Goal: Information Seeking & Learning: Learn about a topic

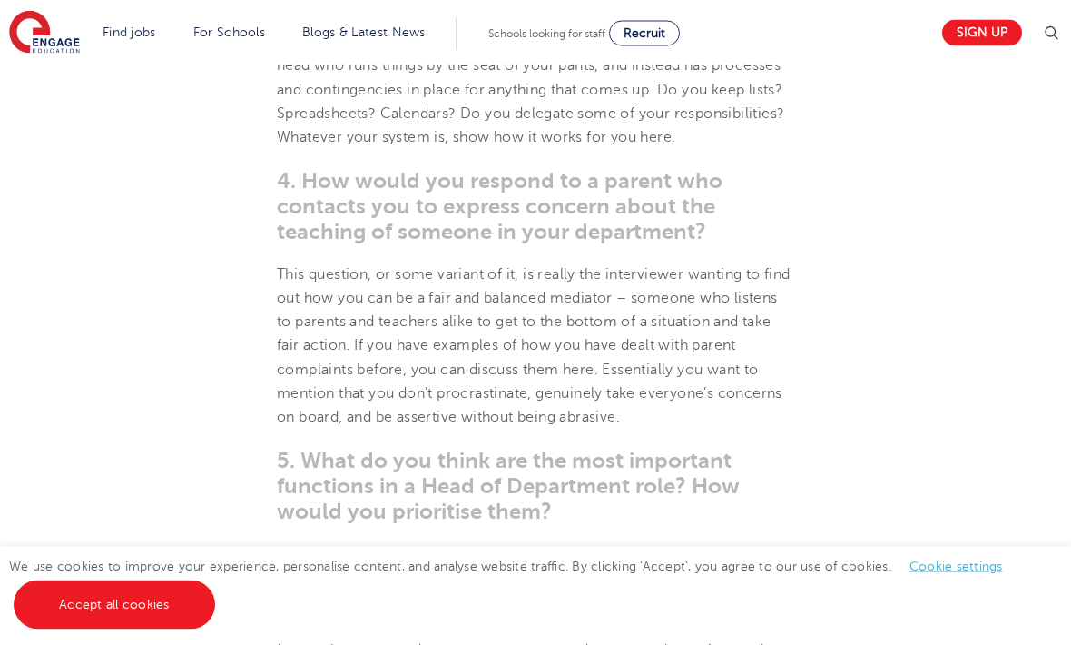
scroll to position [1757, 0]
click at [107, 359] on section "[DATE] Head of Department Interview Questions How to prepare answers for head o…" at bounding box center [535, 314] width 881 height 3140
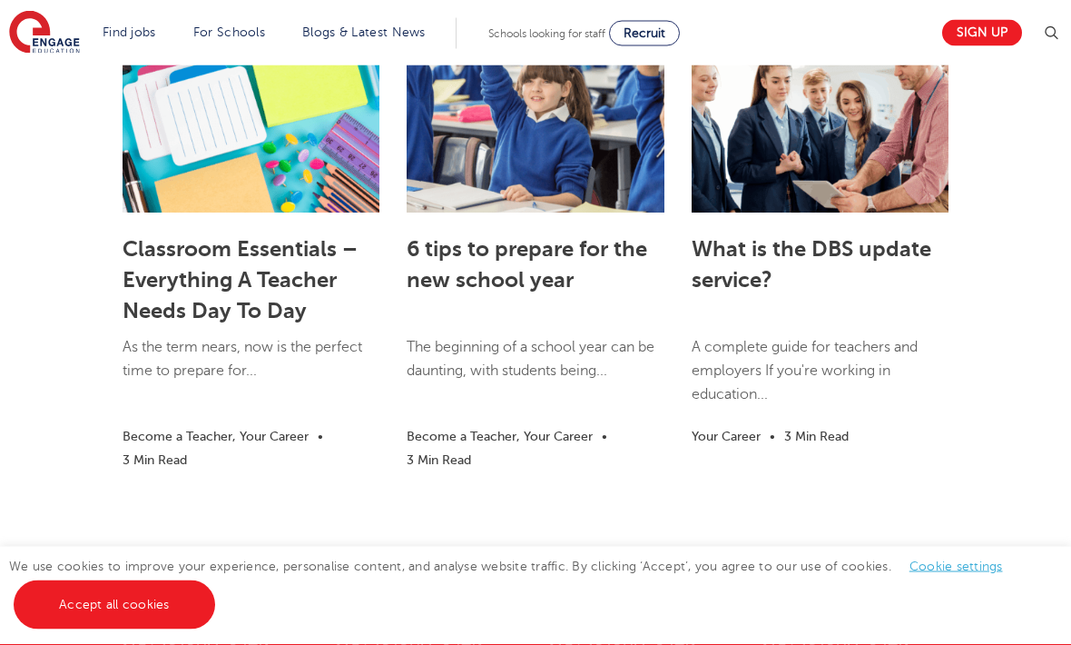
scroll to position [3737, 0]
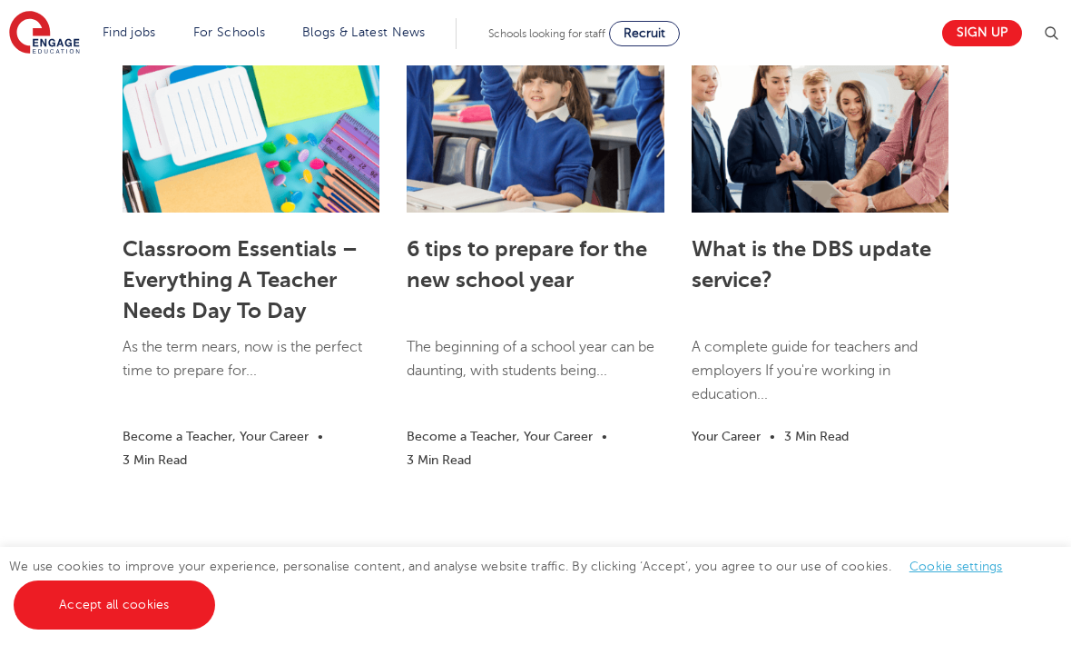
click at [159, 323] on link "Classroom Essentials – Everything A Teacher Needs Day To Day" at bounding box center [240, 279] width 235 height 87
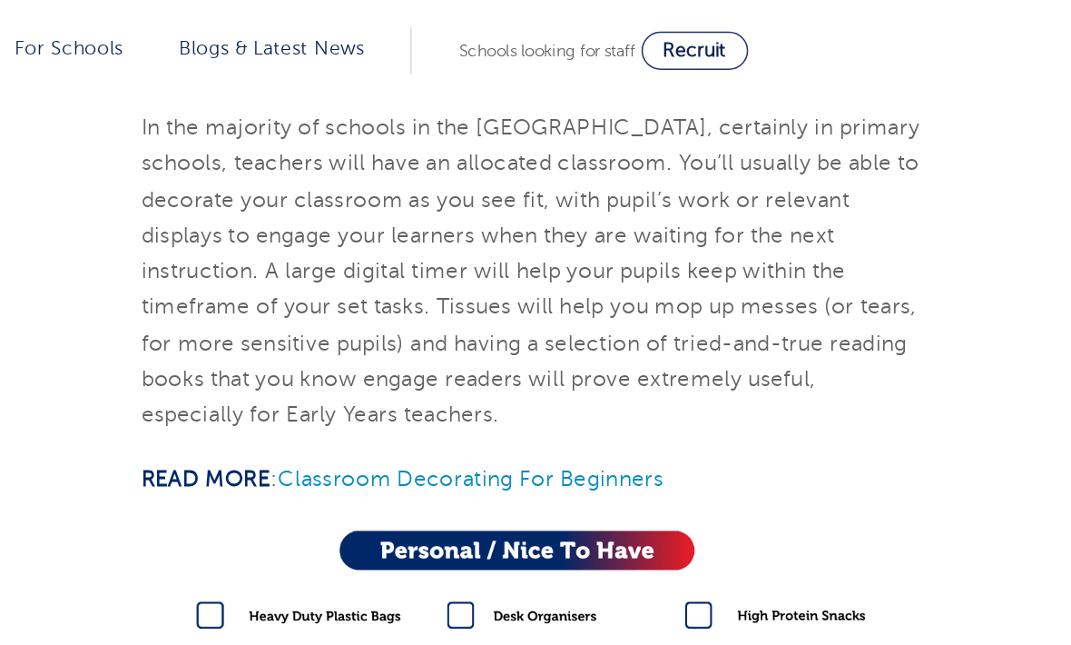
scroll to position [1659, 0]
